Goal: Transaction & Acquisition: Purchase product/service

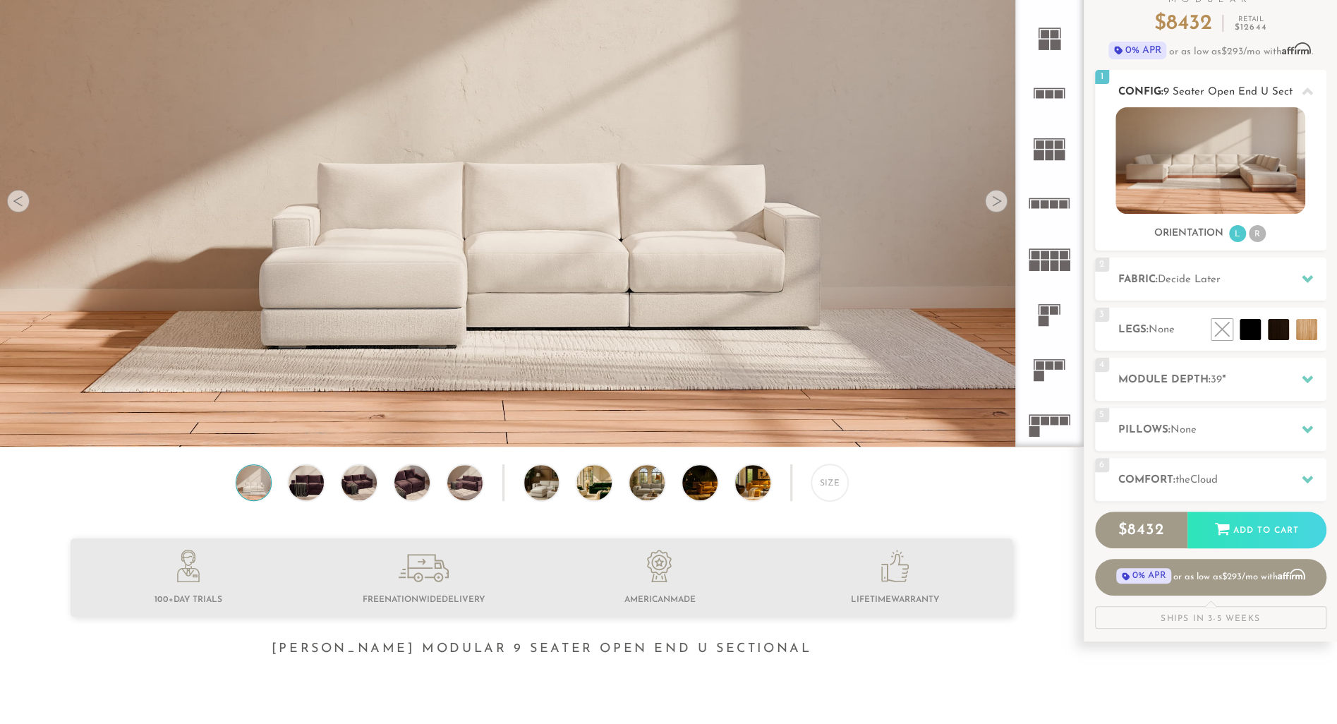
scroll to position [144, 0]
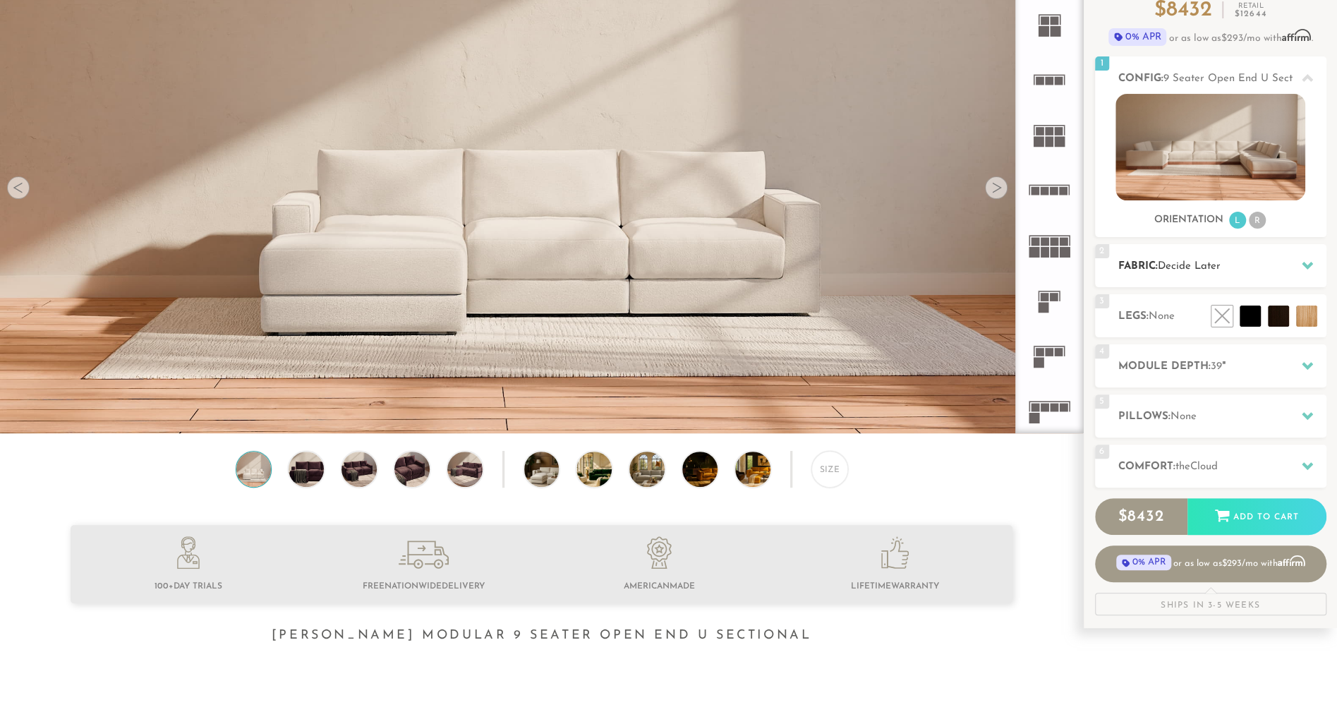
click at [1214, 261] on span "Decide Later" at bounding box center [1189, 266] width 63 height 11
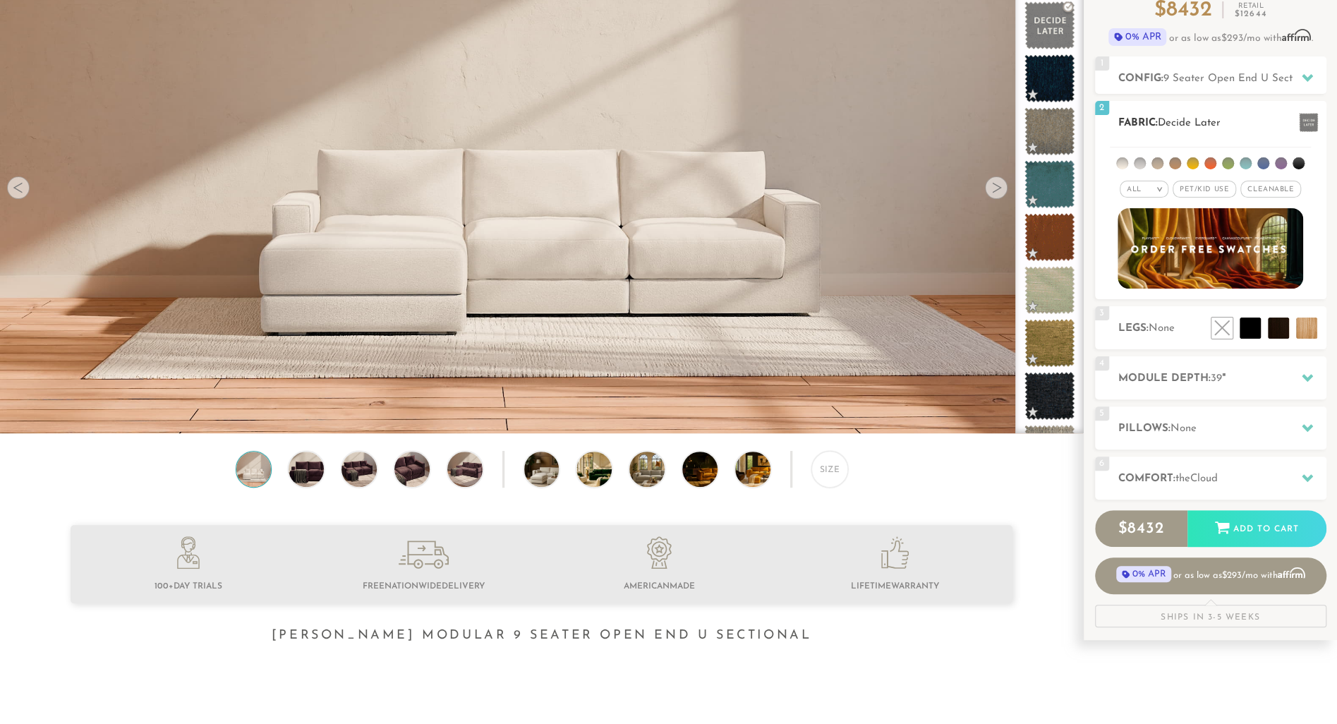
click at [1295, 162] on li at bounding box center [1299, 163] width 12 height 12
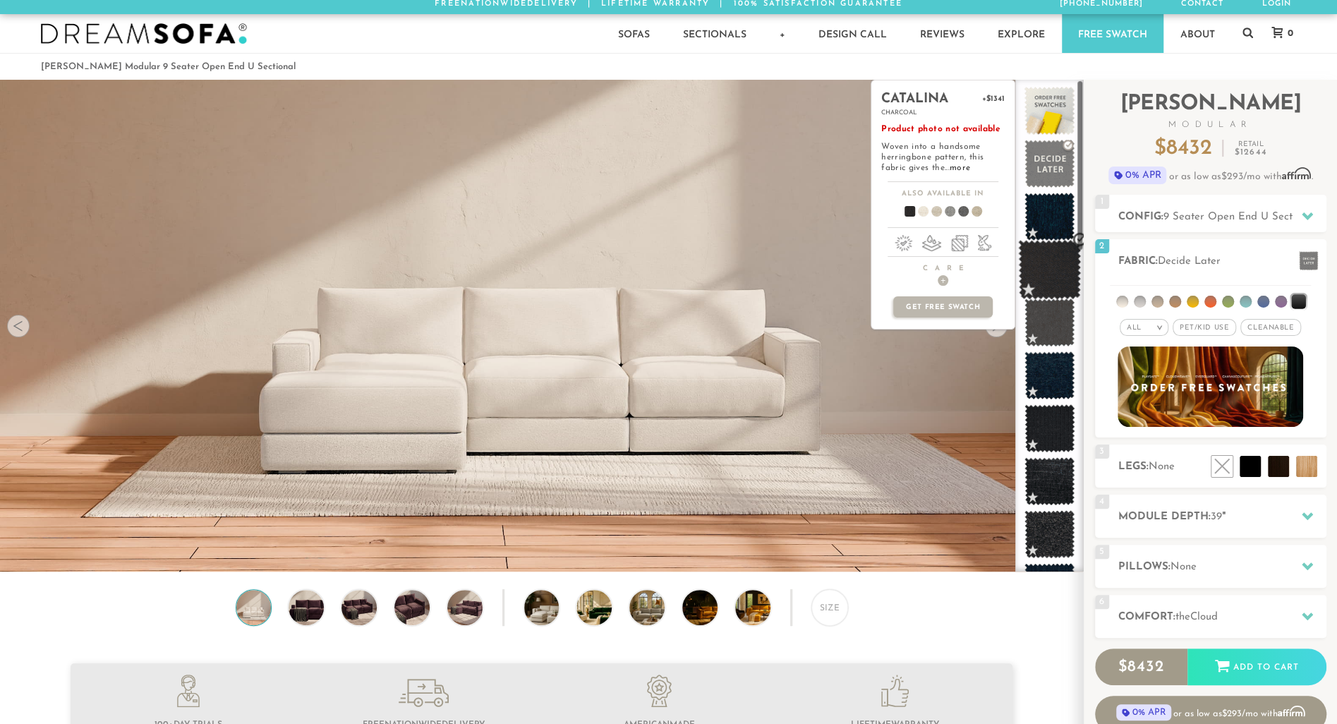
scroll to position [0, 0]
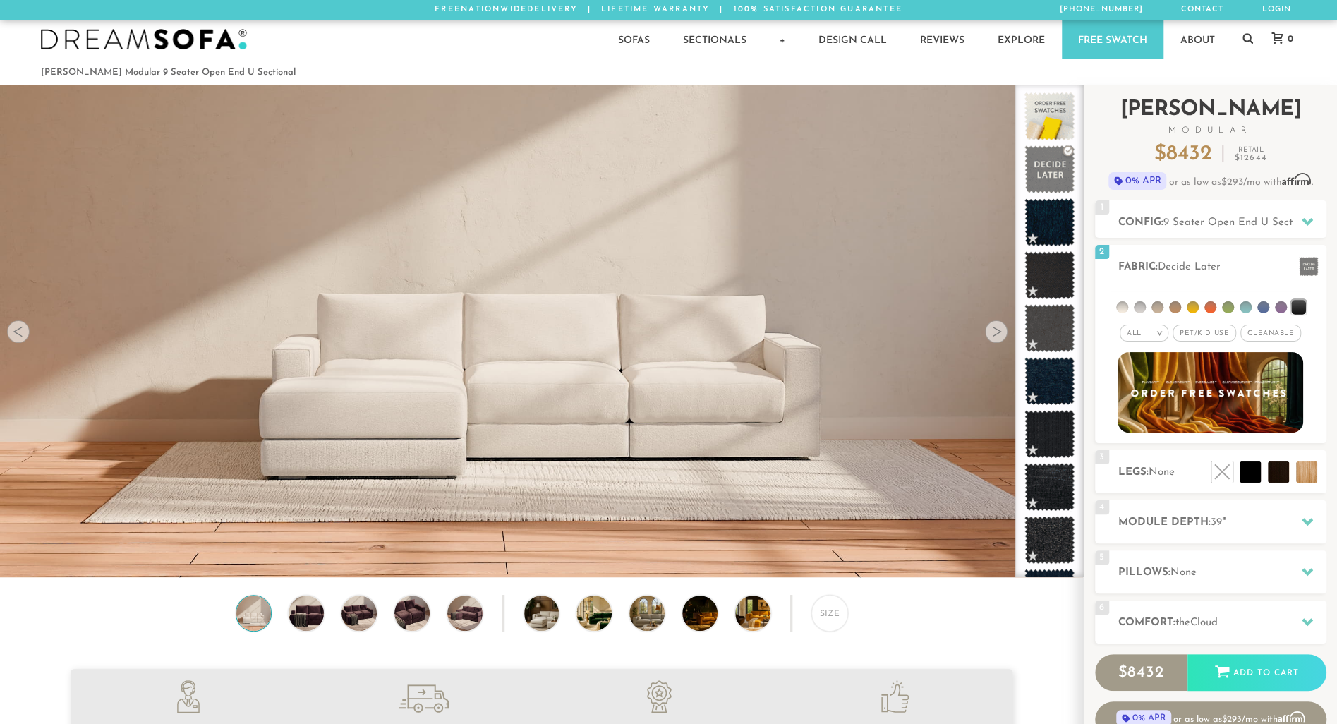
click at [1331, 318] on div "Introducing [PERSON_NAME] Modular $ 8432 Retail $ 12644 $ 8432 Retail $ 12644 0…" at bounding box center [1210, 428] width 253 height 686
click at [1037, 164] on span at bounding box center [1049, 170] width 63 height 60
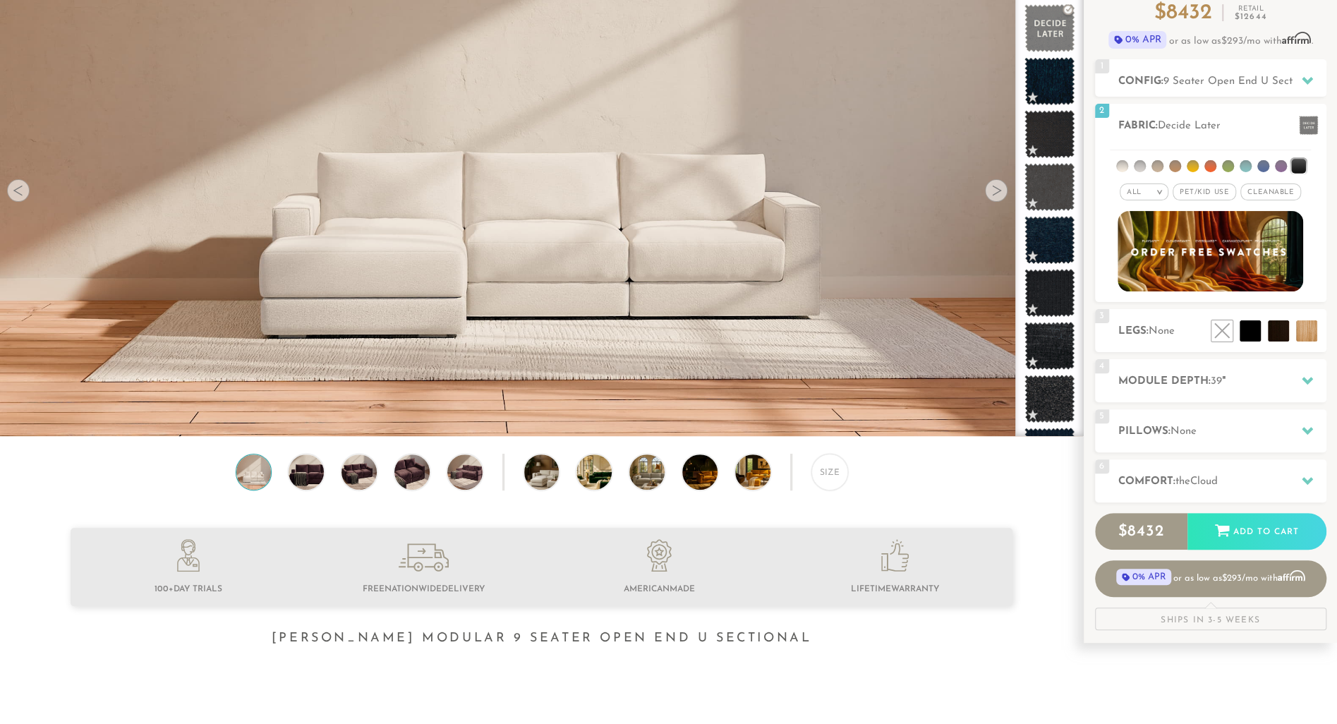
scroll to position [144, 0]
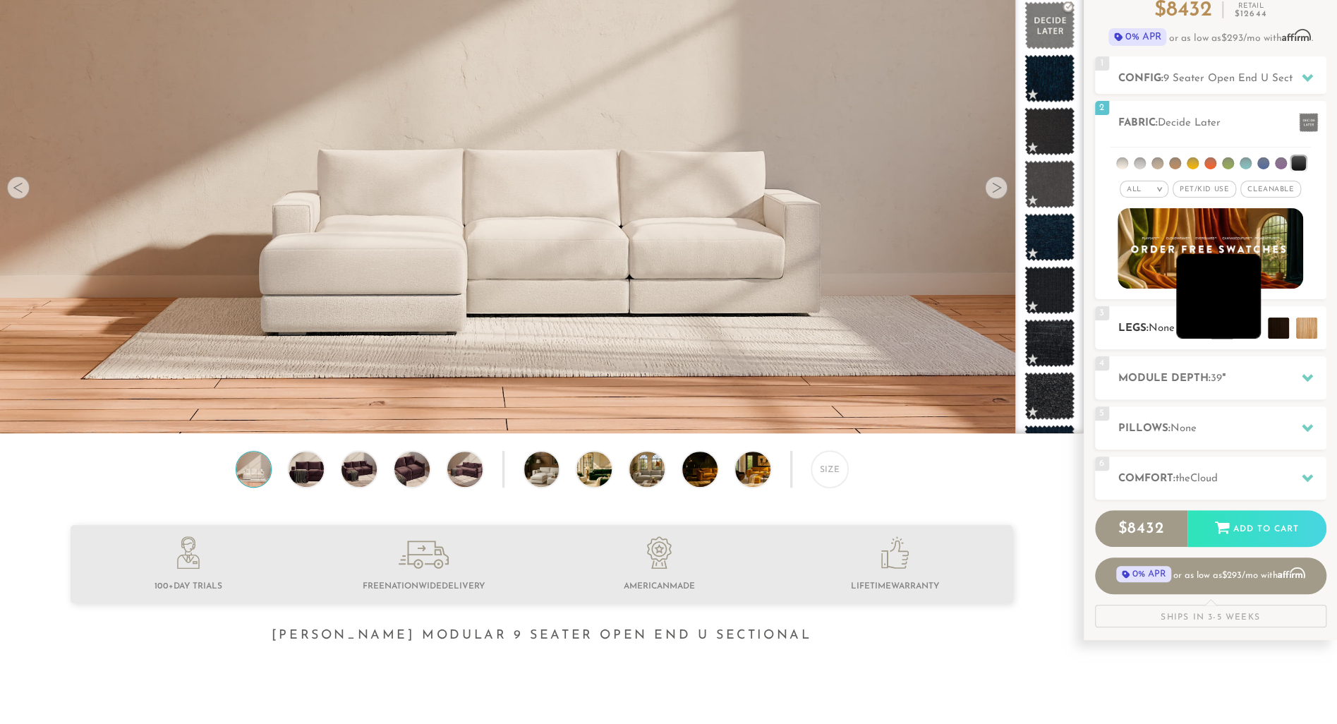
click at [1249, 327] on li at bounding box center [1218, 296] width 85 height 85
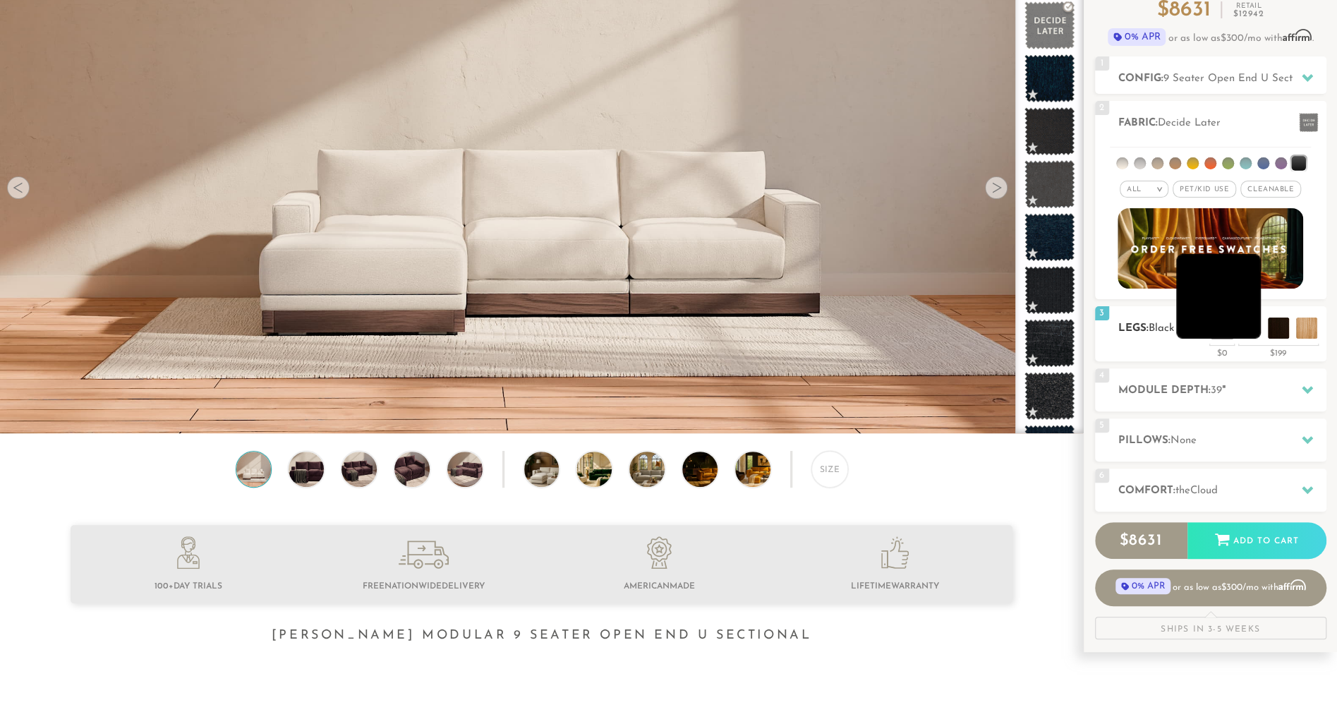
click at [1247, 325] on li at bounding box center [1218, 296] width 85 height 85
click at [1281, 319] on li at bounding box center [1246, 296] width 85 height 85
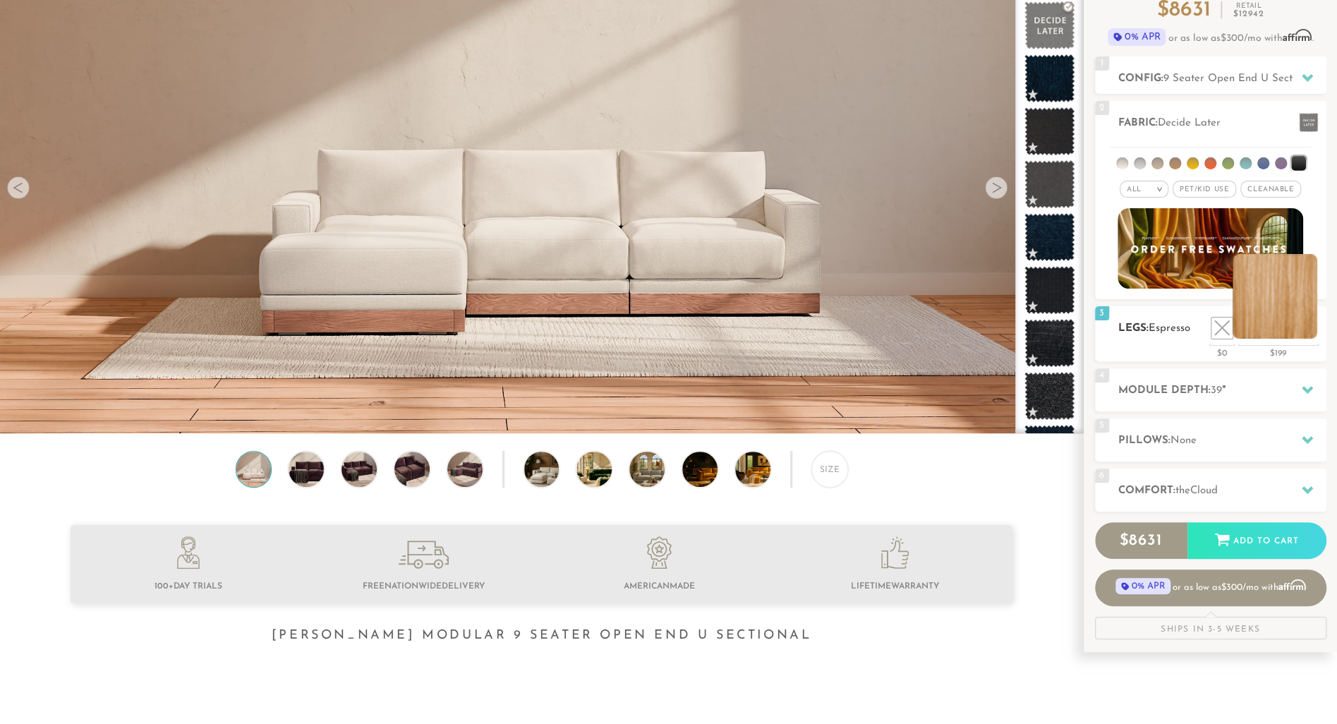
click at [1307, 326] on li at bounding box center [1275, 296] width 85 height 85
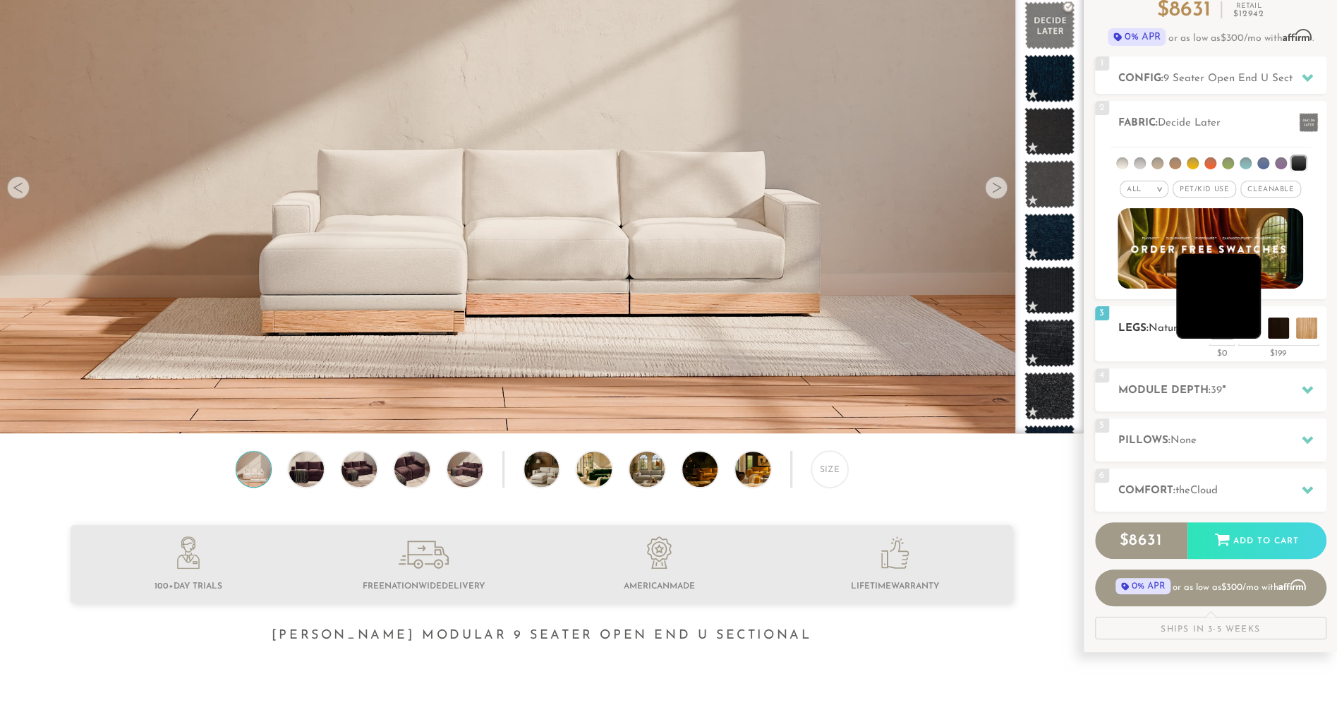
click at [1250, 328] on li at bounding box center [1218, 296] width 85 height 85
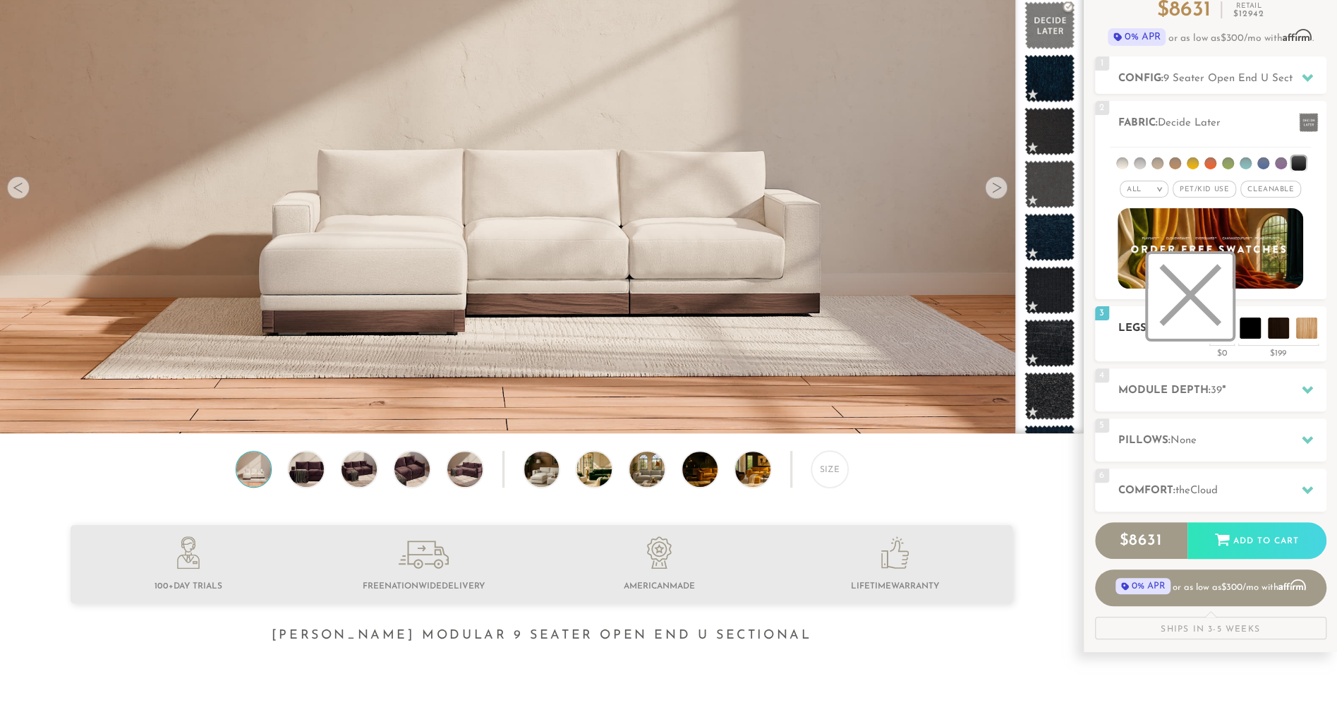
click at [1223, 326] on li at bounding box center [1190, 296] width 85 height 85
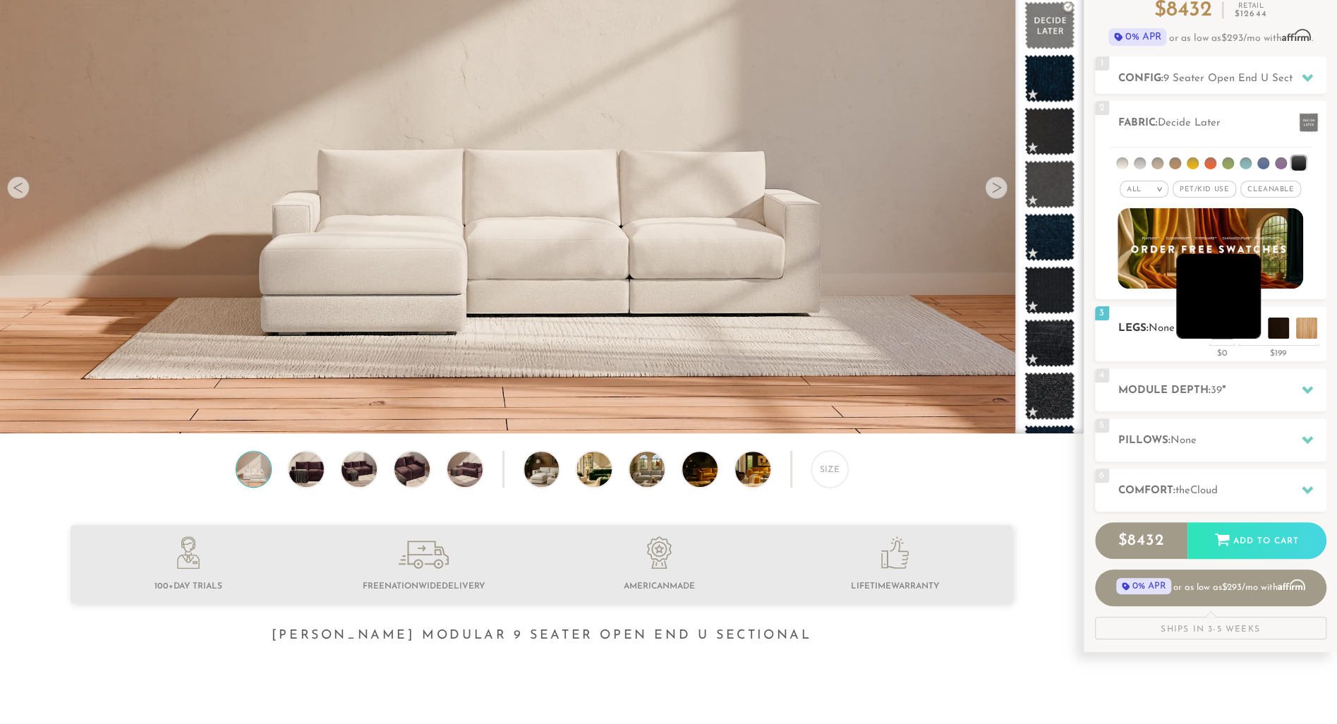
click at [1251, 328] on li at bounding box center [1218, 296] width 85 height 85
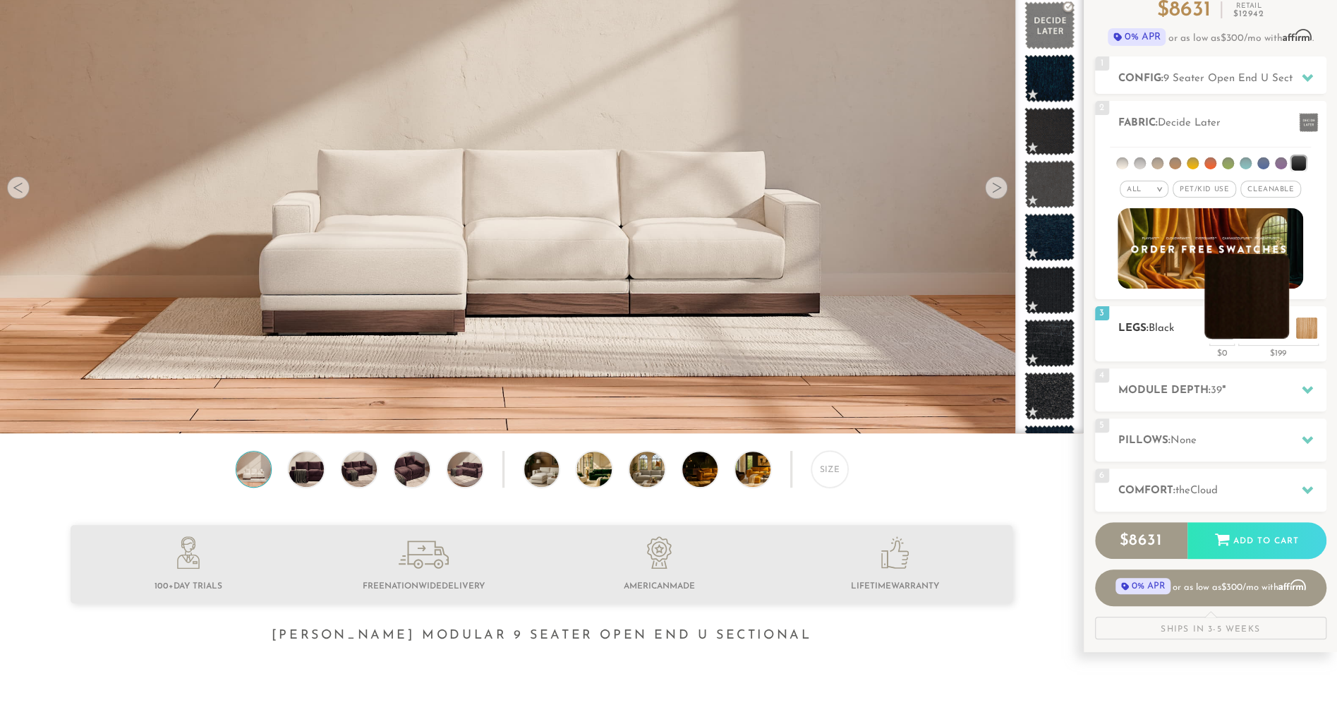
click at [1281, 322] on li at bounding box center [1246, 296] width 85 height 85
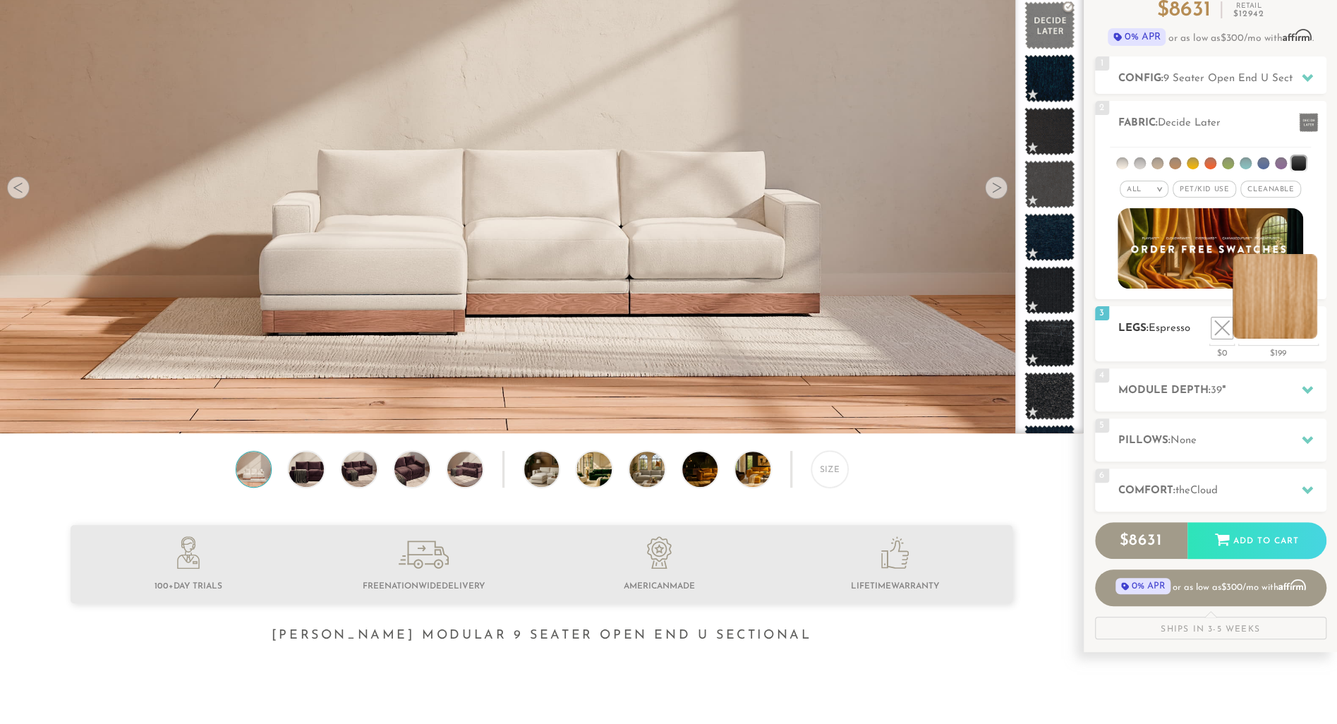
click at [1315, 322] on li at bounding box center [1275, 296] width 85 height 85
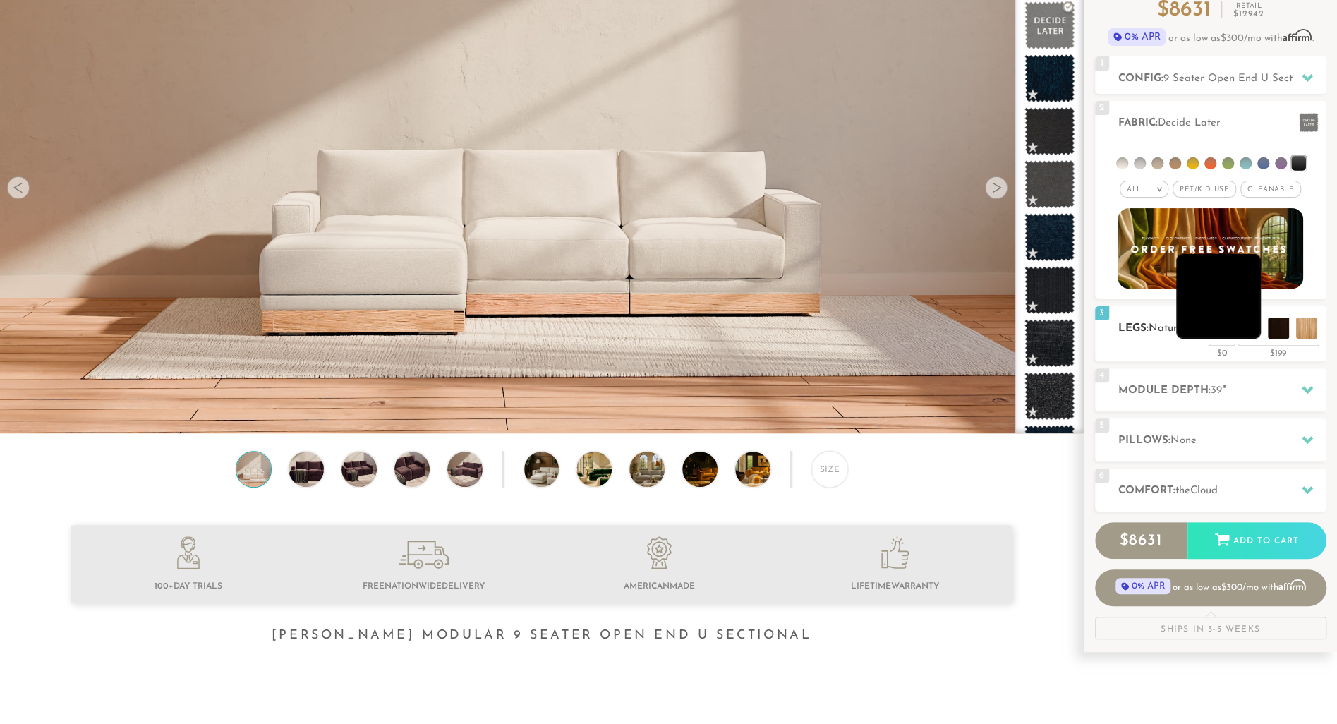
click at [1248, 324] on li at bounding box center [1218, 296] width 85 height 85
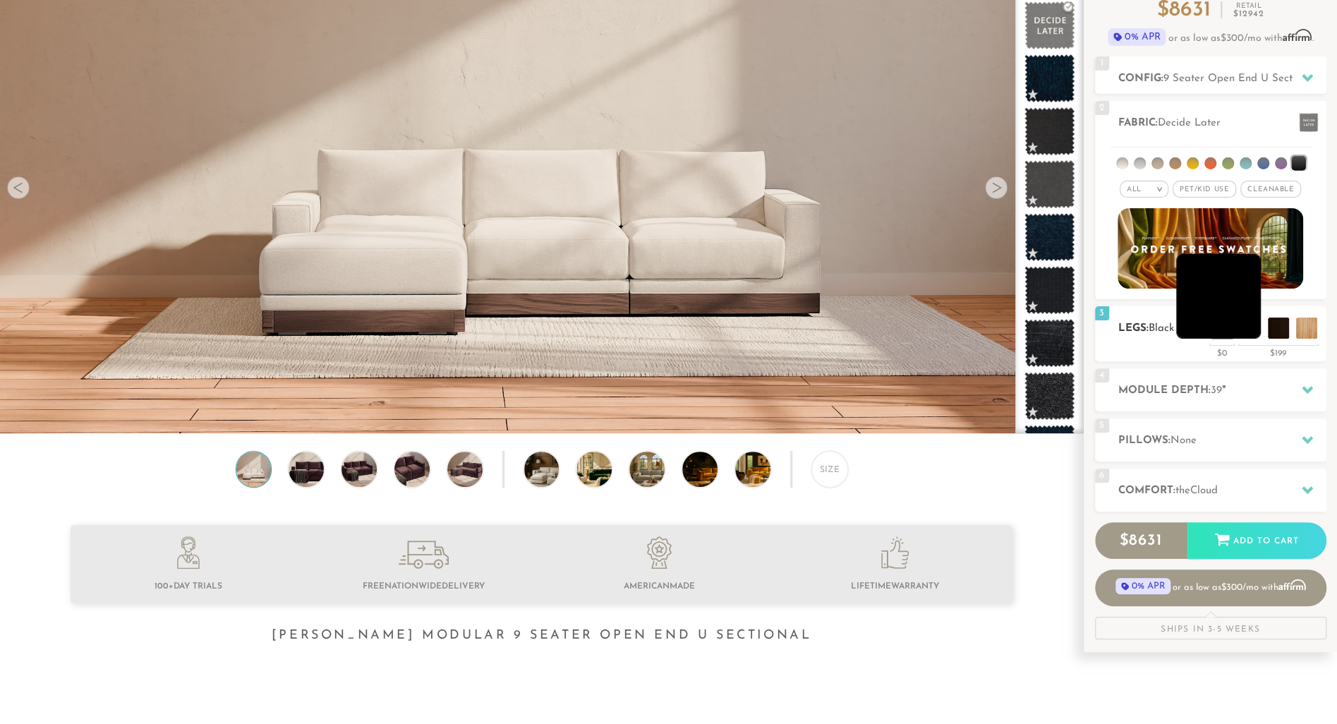
click at [1215, 327] on li at bounding box center [1218, 296] width 85 height 85
click at [1222, 325] on li at bounding box center [1190, 296] width 85 height 85
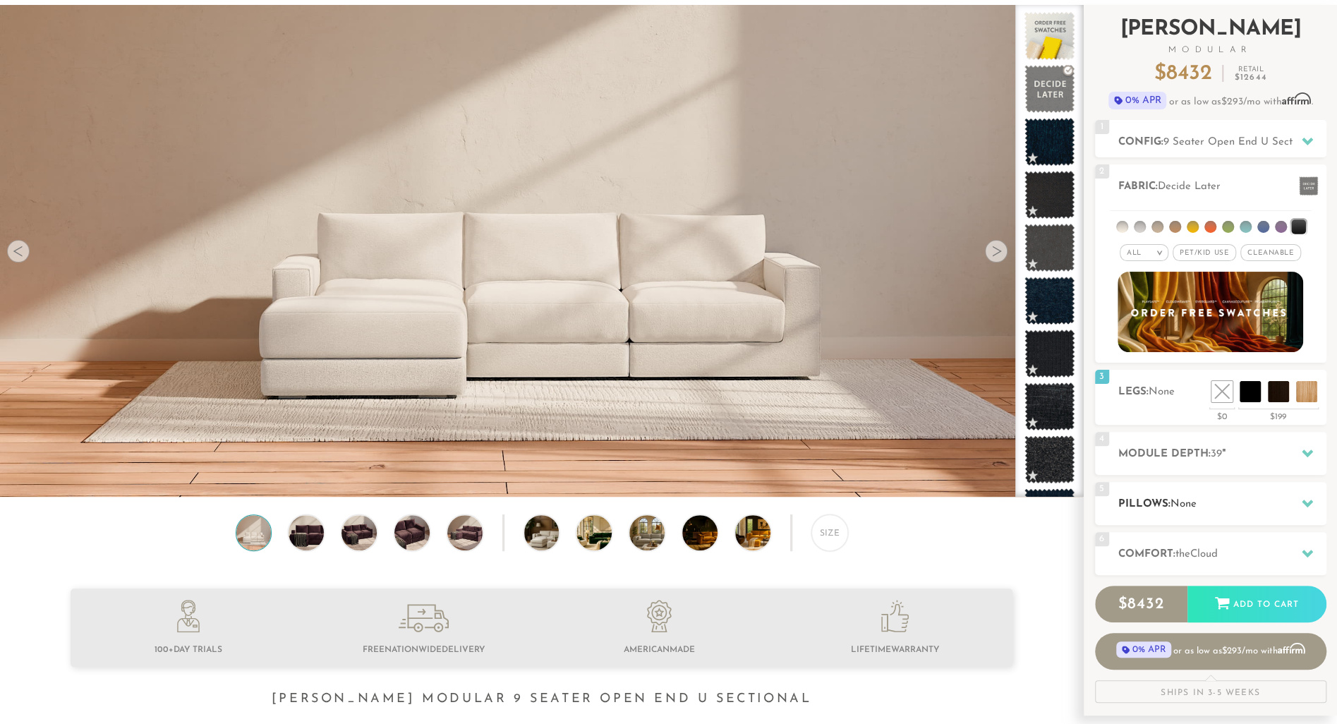
scroll to position [74, 0]
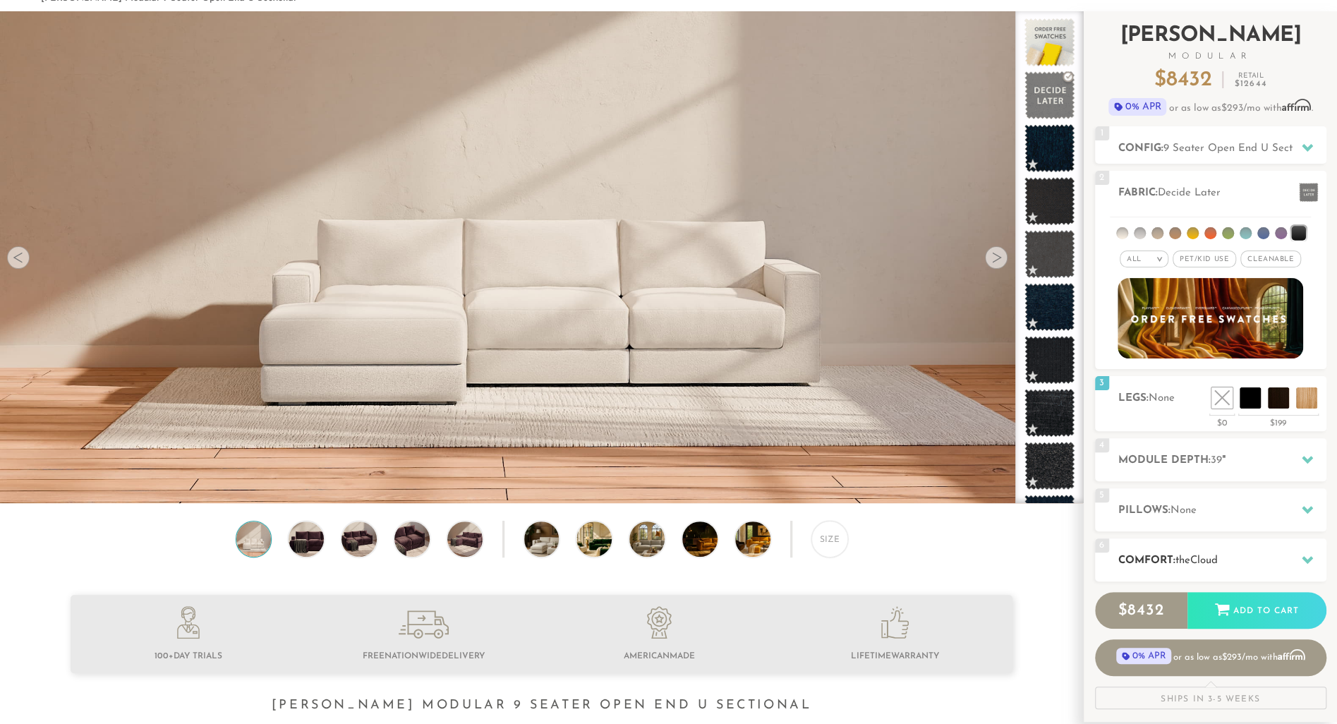
click at [1252, 545] on div "6 Comfort: the Cloud soft" at bounding box center [1210, 559] width 231 height 43
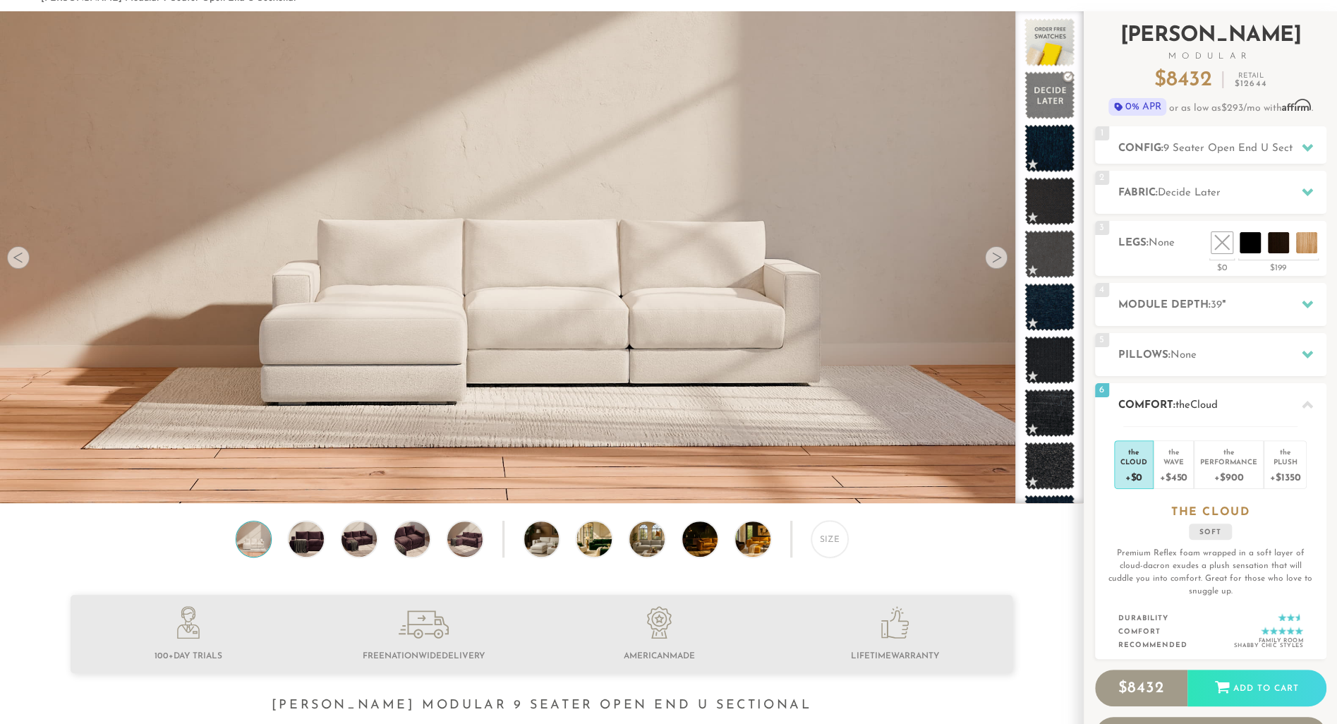
click at [1310, 399] on icon at bounding box center [1307, 404] width 11 height 11
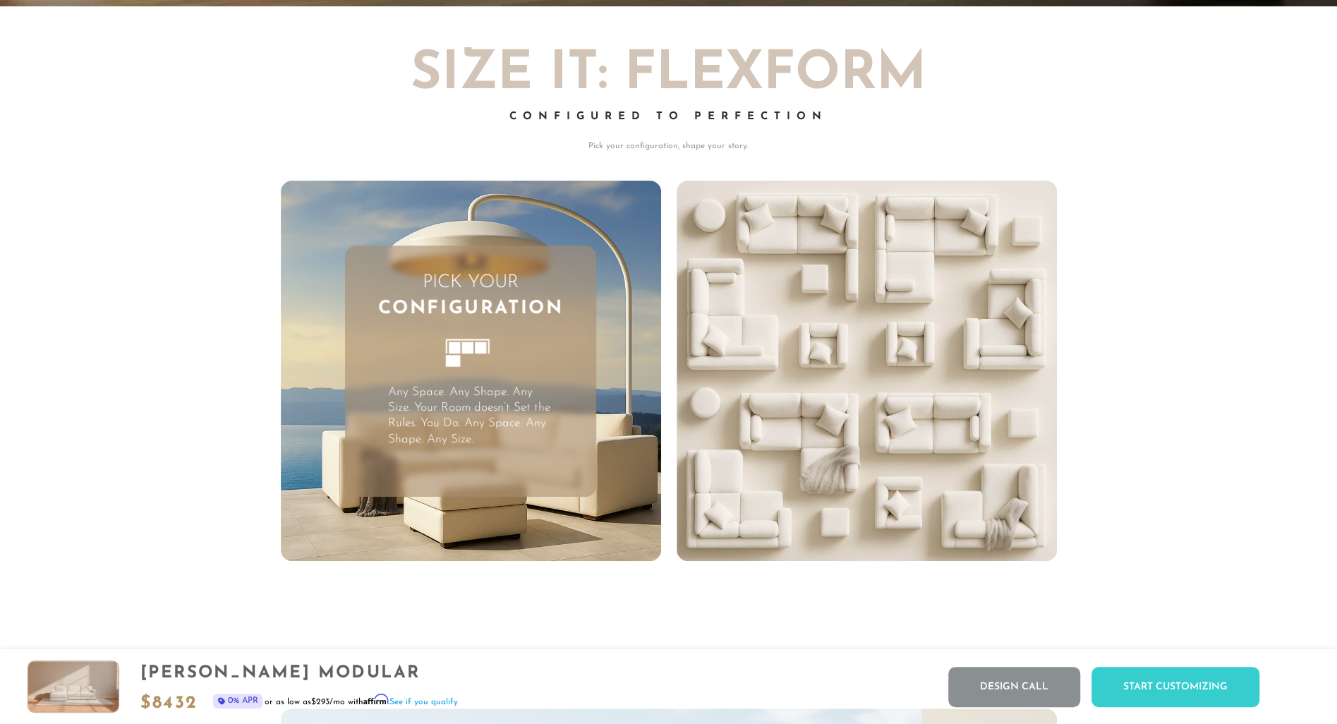
scroll to position [3979, 0]
